Goal: Transaction & Acquisition: Purchase product/service

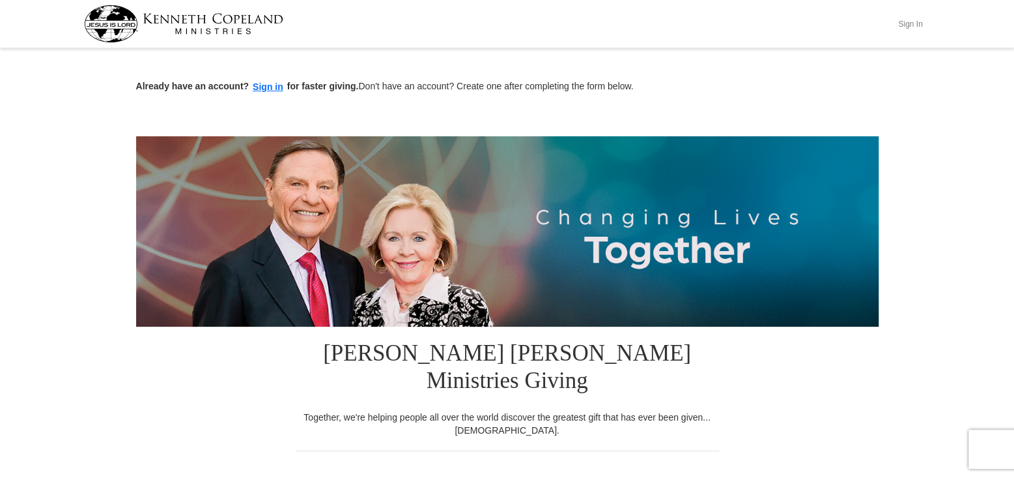
click at [911, 20] on button "Sign In" at bounding box center [910, 24] width 39 height 20
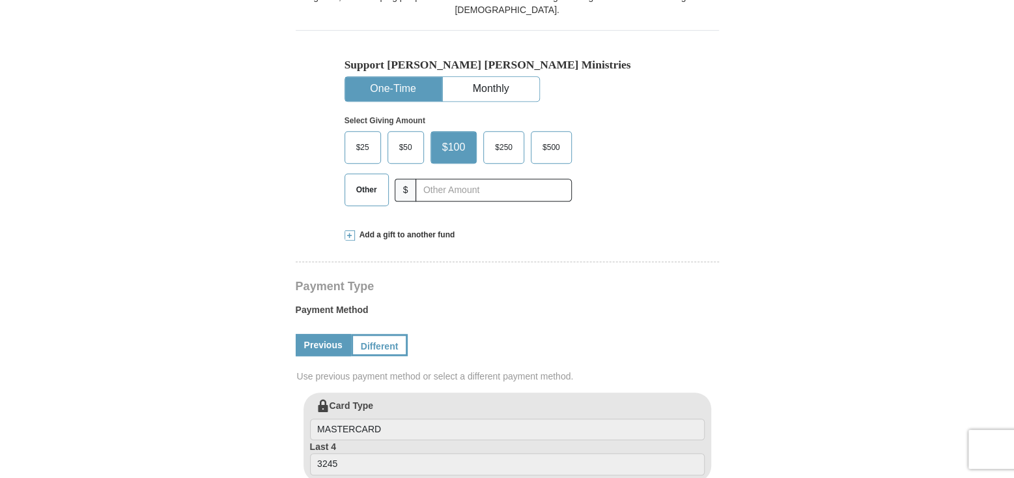
scroll to position [407, 0]
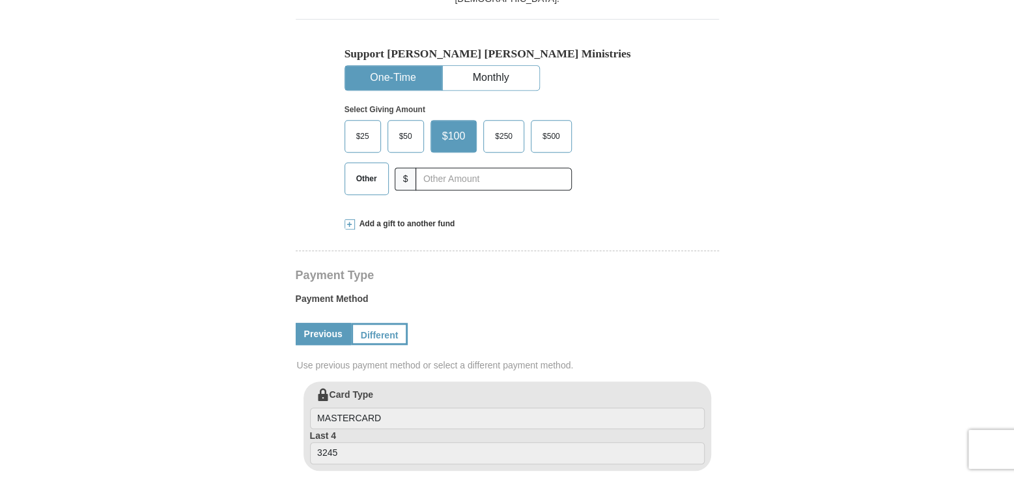
select select "MI"
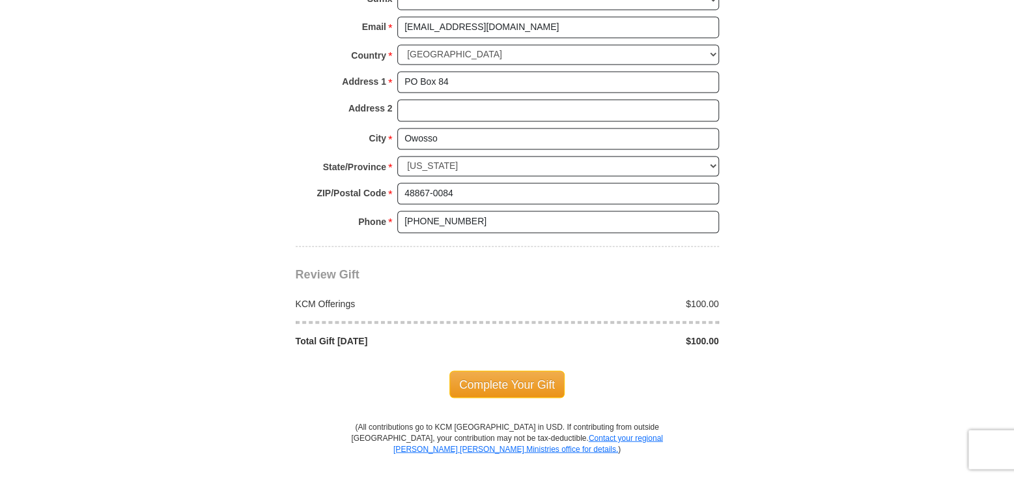
scroll to position [1026, 0]
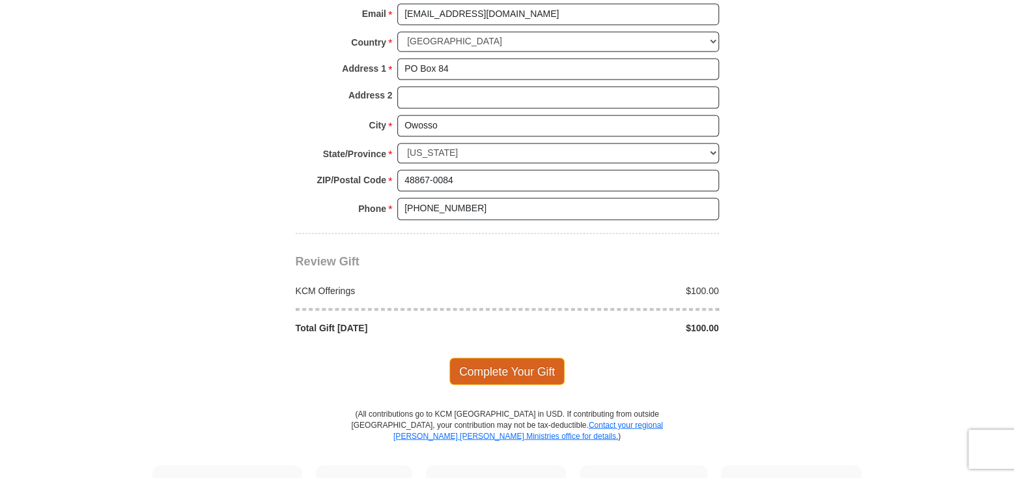
click at [524, 358] on span "Complete Your Gift" at bounding box center [507, 371] width 115 height 27
